Goal: Entertainment & Leisure: Consume media (video, audio)

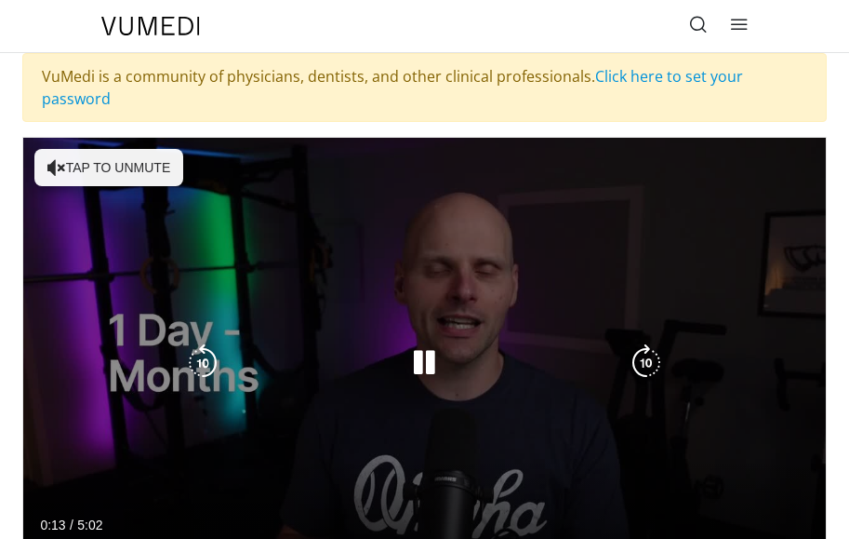
click at [105, 173] on button "Tap to unmute" at bounding box center [108, 167] width 149 height 37
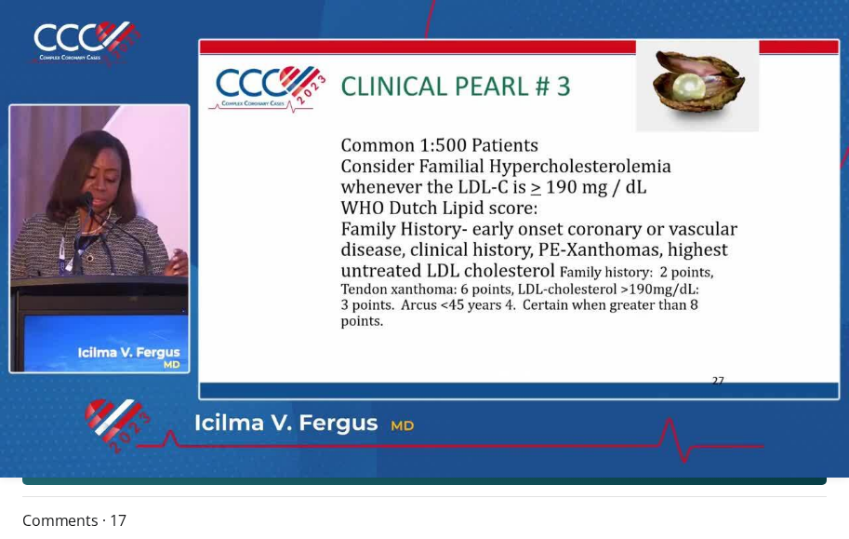
scroll to position [186, 0]
